Goal: Transaction & Acquisition: Purchase product/service

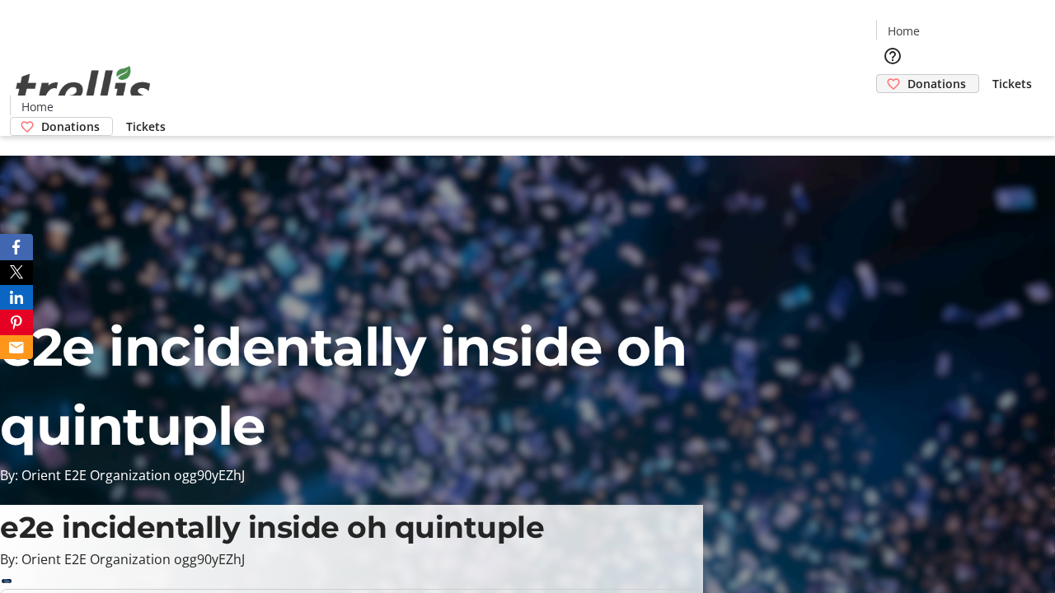
click at [908, 75] on span "Donations" at bounding box center [937, 83] width 59 height 17
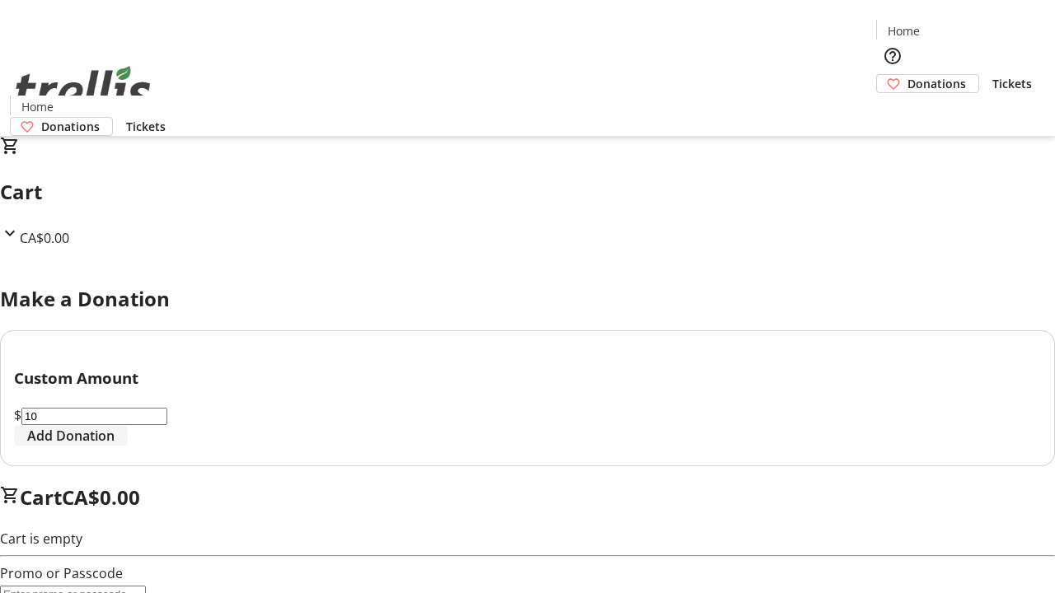
click at [115, 446] on span "Add Donation" at bounding box center [70, 436] width 87 height 20
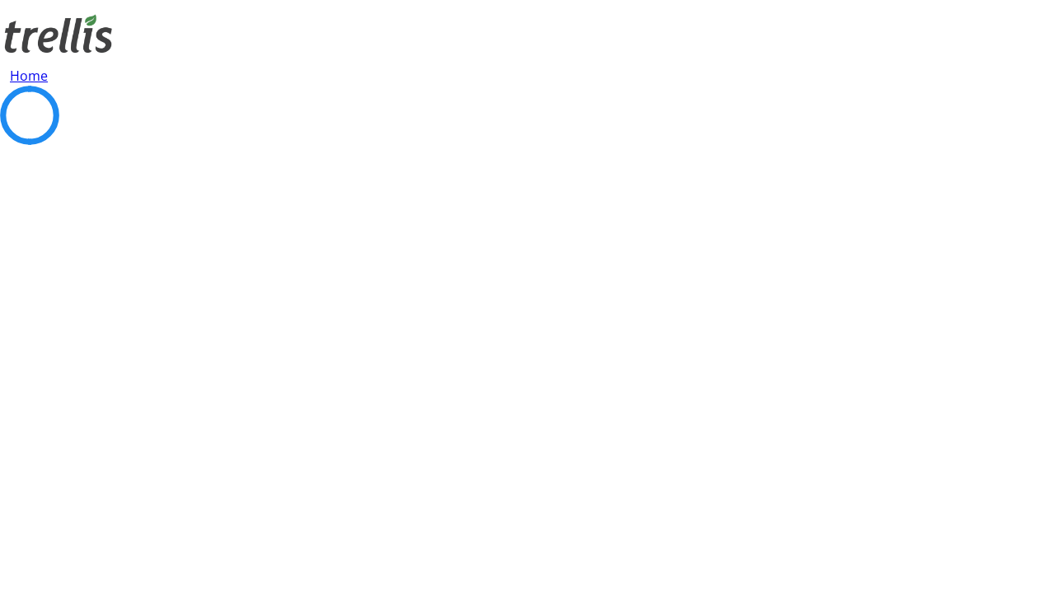
select select "CA"
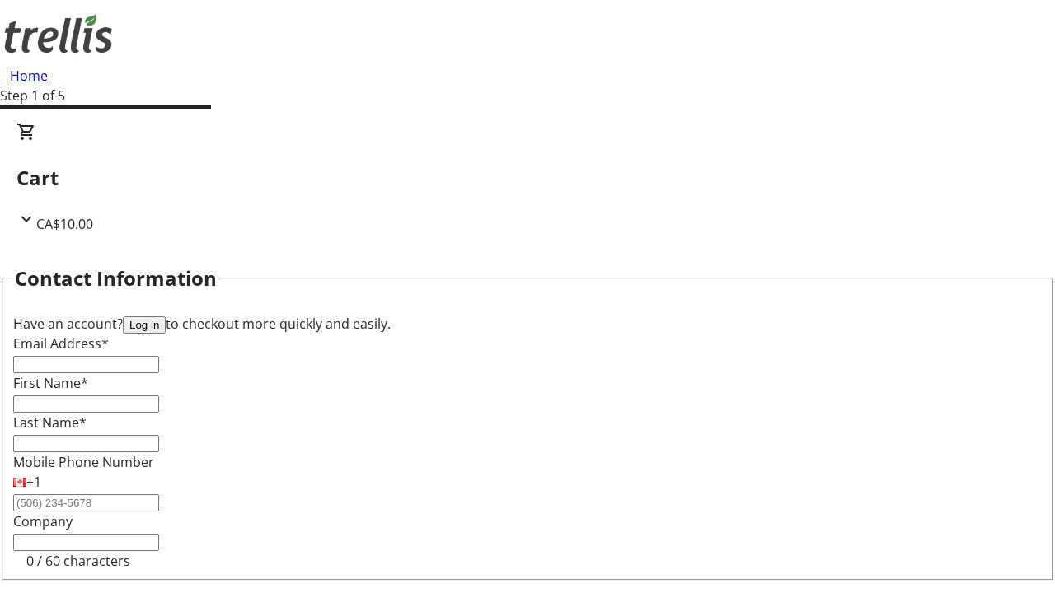
click at [166, 317] on button "Log in" at bounding box center [144, 325] width 43 height 17
